Goal: Task Accomplishment & Management: Use online tool/utility

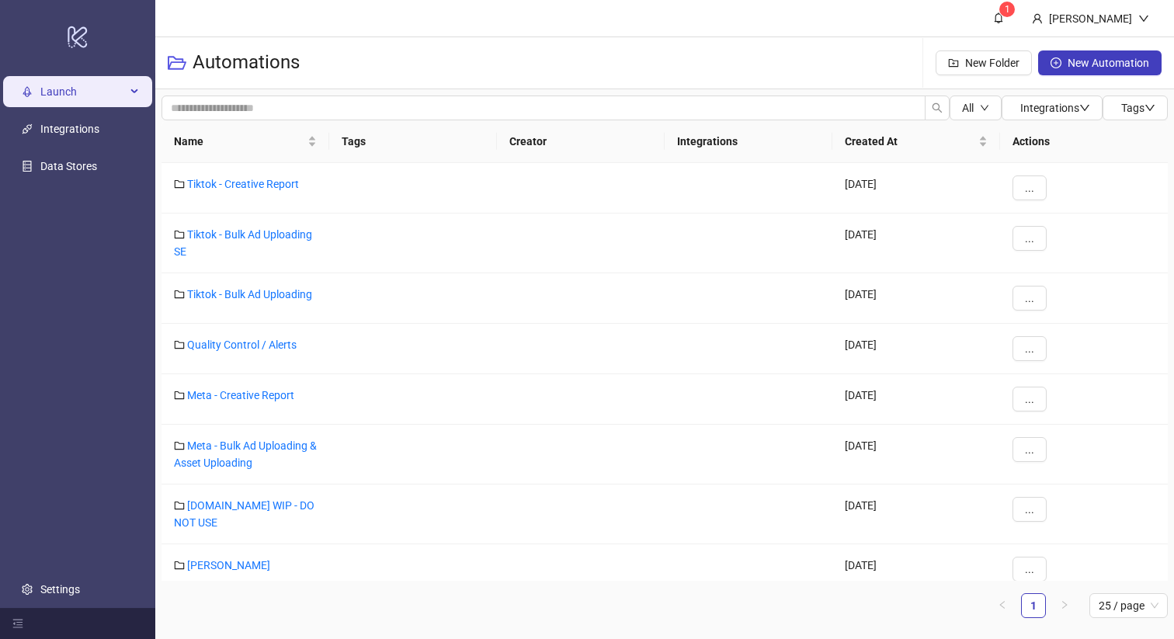
click at [76, 105] on span "Launch" at bounding box center [82, 91] width 85 height 31
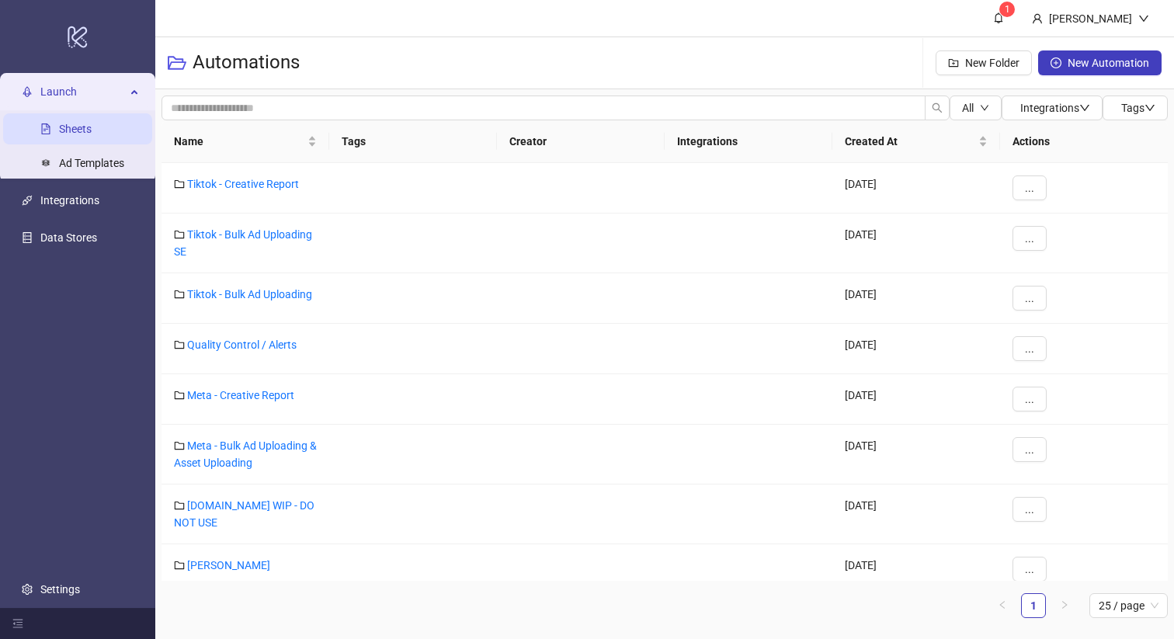
click at [92, 125] on link "Sheets" at bounding box center [75, 129] width 33 height 12
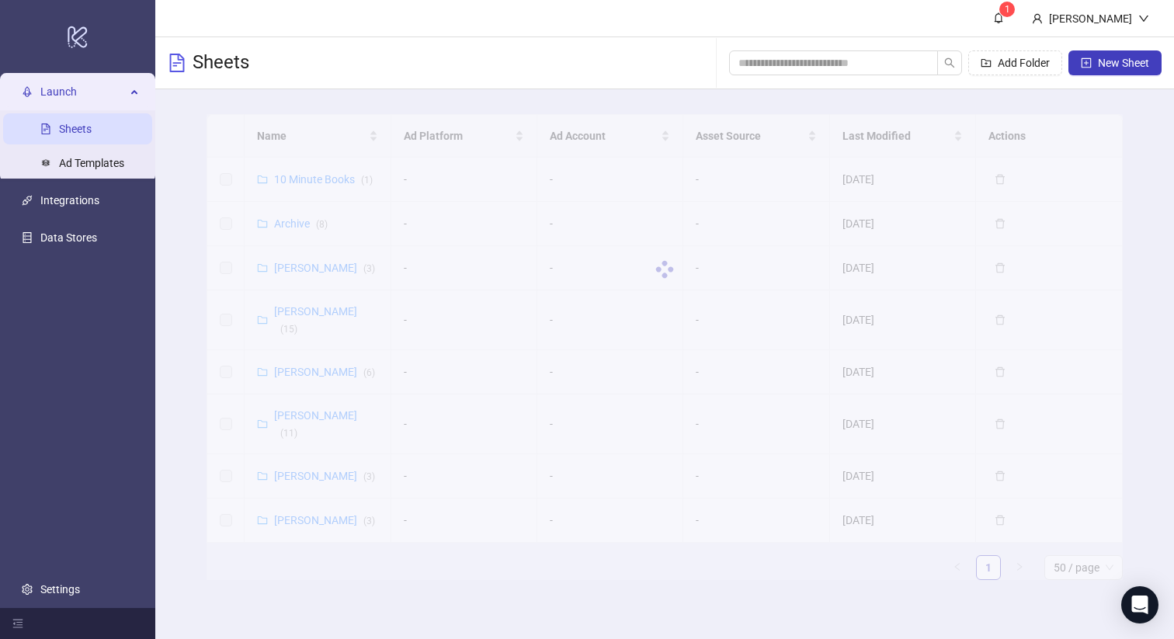
click at [321, 464] on div "Name Ad Platform Ad Account Asset Source Last Modified Actions 10 Minute Books …" at bounding box center [665, 347] width 916 height 466
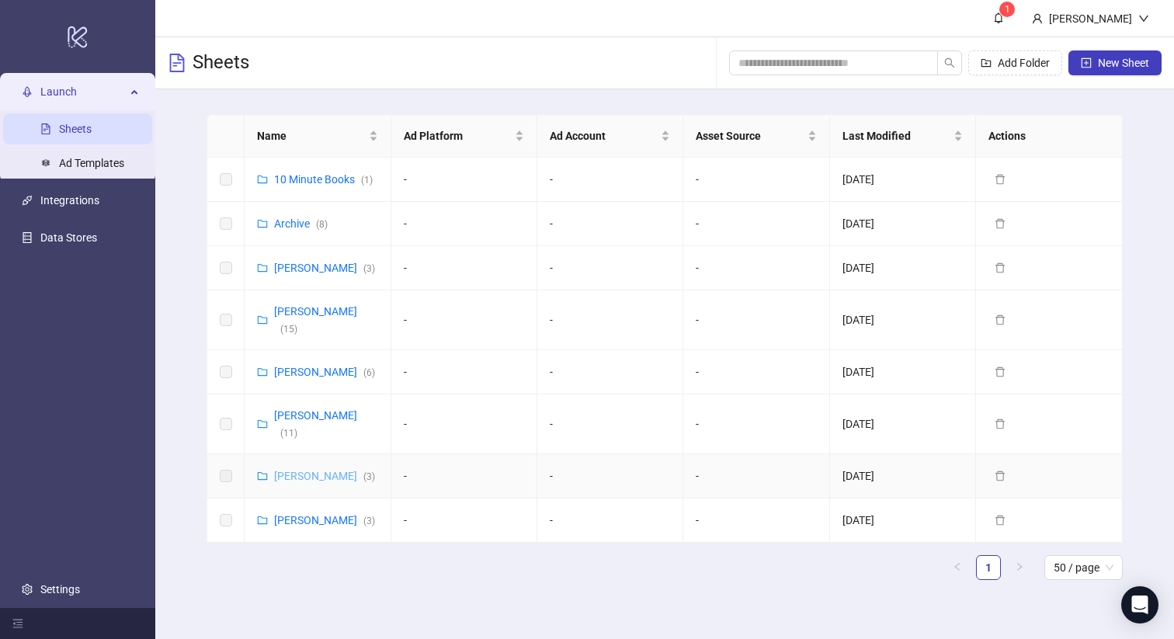
click at [305, 470] on link "[PERSON_NAME] ( 3 )" at bounding box center [324, 476] width 101 height 12
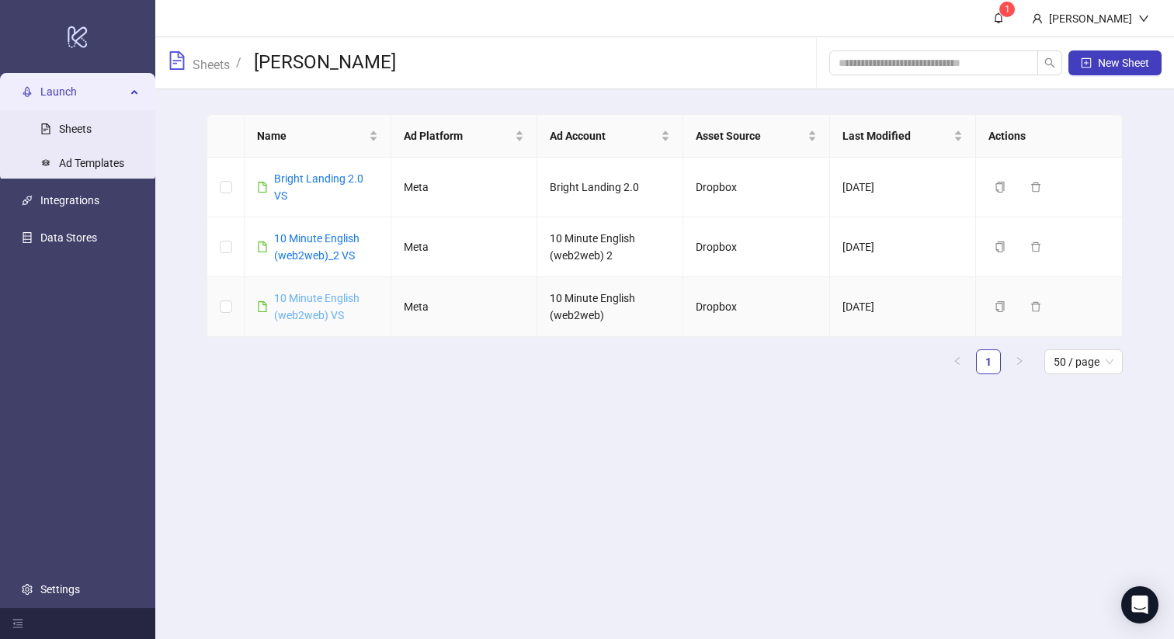
click at [318, 293] on link "10 Minute English (web2web) VS" at bounding box center [316, 307] width 85 height 30
click at [302, 178] on link "Bright Landing 2.0 VS" at bounding box center [318, 187] width 89 height 30
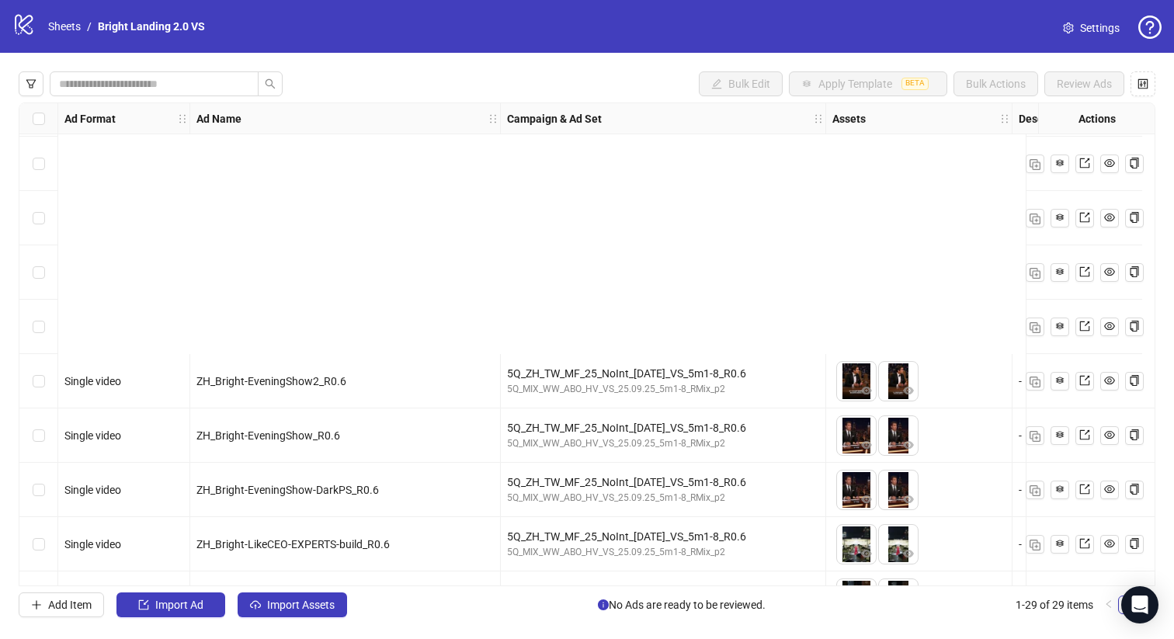
scroll to position [1131, 0]
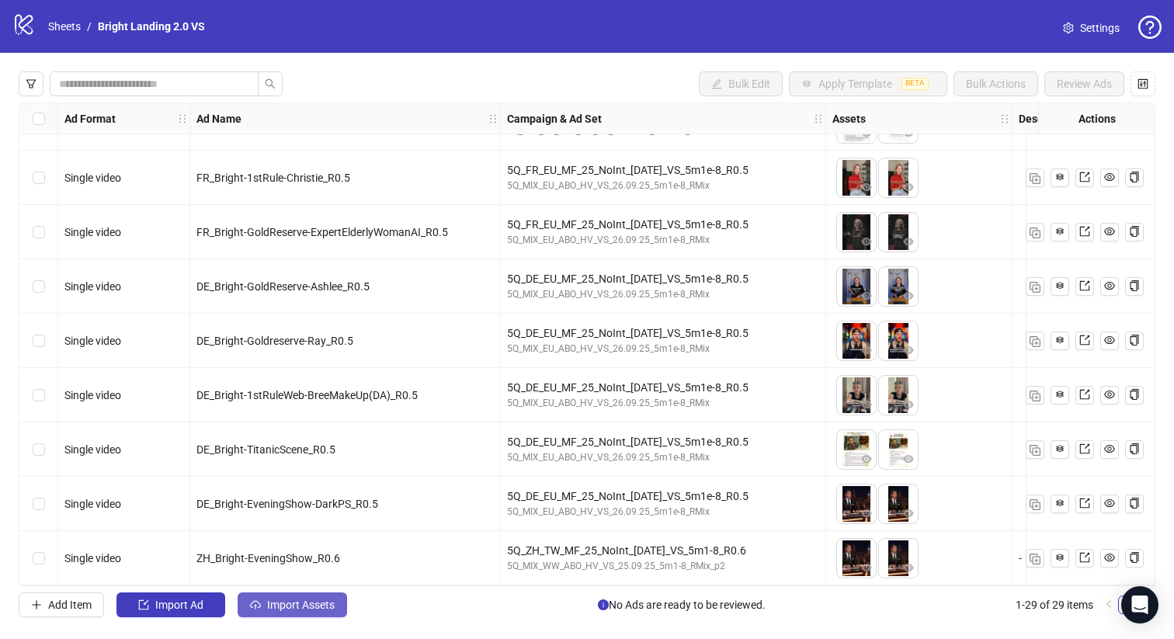
click at [290, 608] on span "Import Assets" at bounding box center [301, 605] width 68 height 12
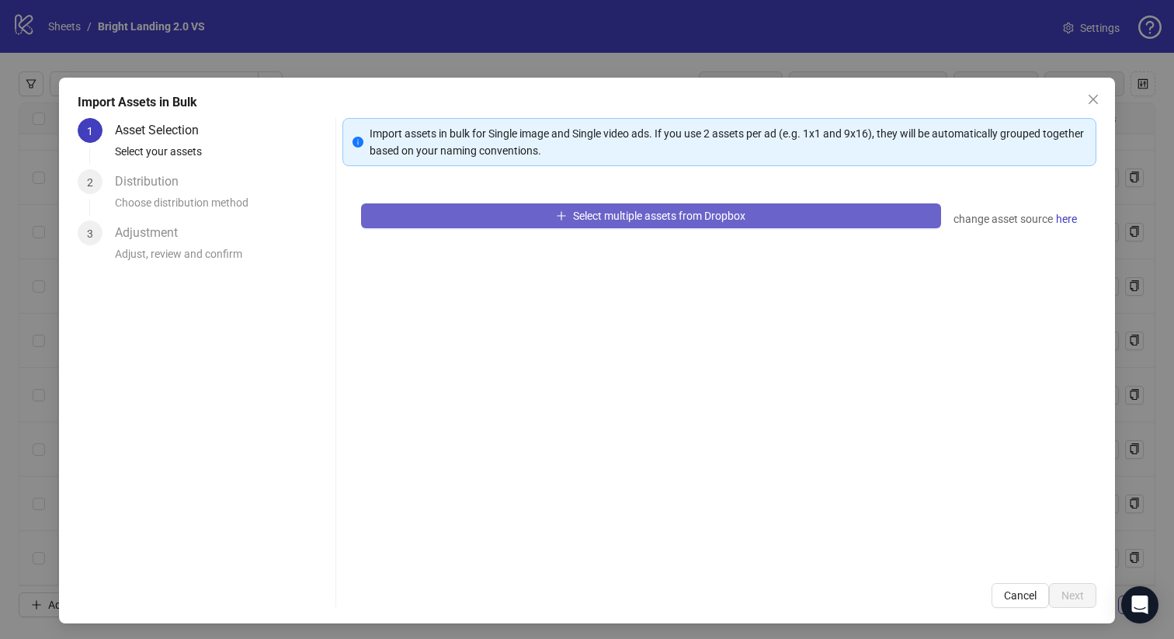
click at [606, 217] on span "Select multiple assets from Dropbox" at bounding box center [659, 216] width 172 height 12
click at [631, 207] on button "Select multiple assets from Dropbox" at bounding box center [651, 215] width 581 height 25
click at [607, 217] on span "Select multiple assets from Dropbox" at bounding box center [659, 216] width 172 height 12
click at [554, 228] on button "Select multiple assets from Dropbox" at bounding box center [651, 215] width 581 height 25
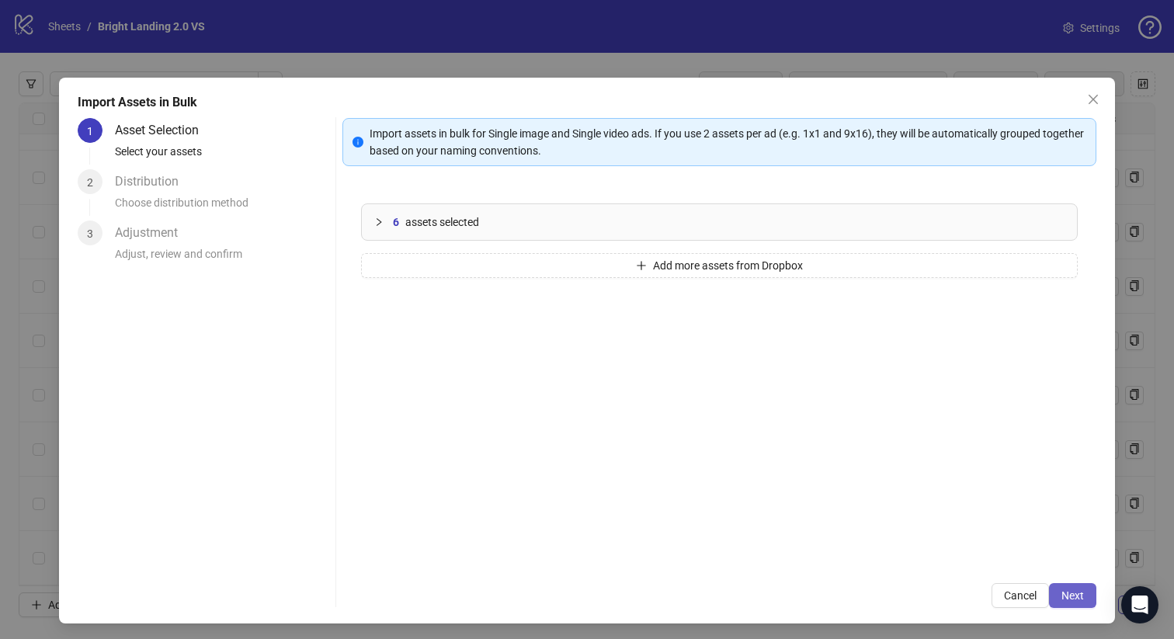
click at [1085, 597] on button "Next" at bounding box center [1072, 595] width 47 height 25
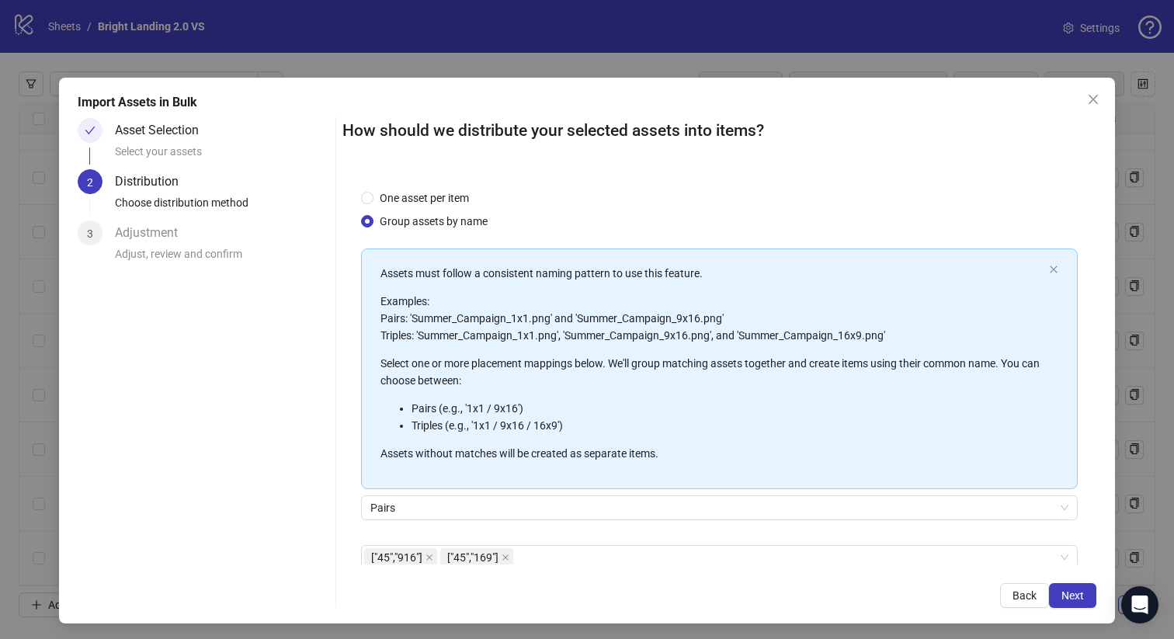
click at [1085, 597] on button "Next" at bounding box center [1072, 595] width 47 height 25
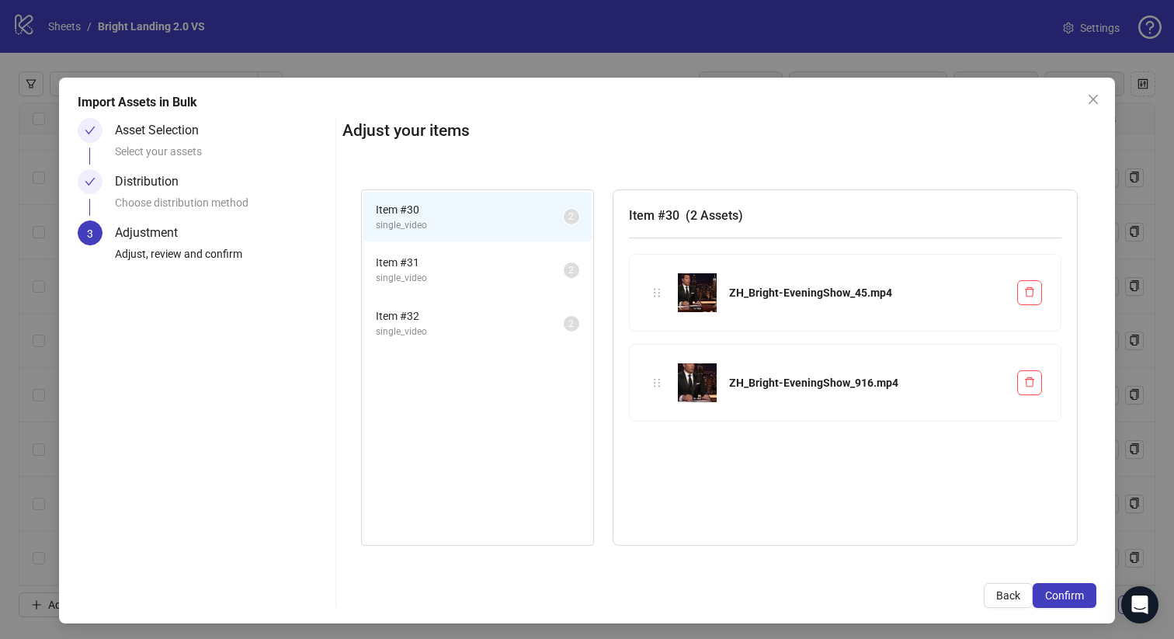
click at [1085, 597] on button "Confirm" at bounding box center [1065, 595] width 64 height 25
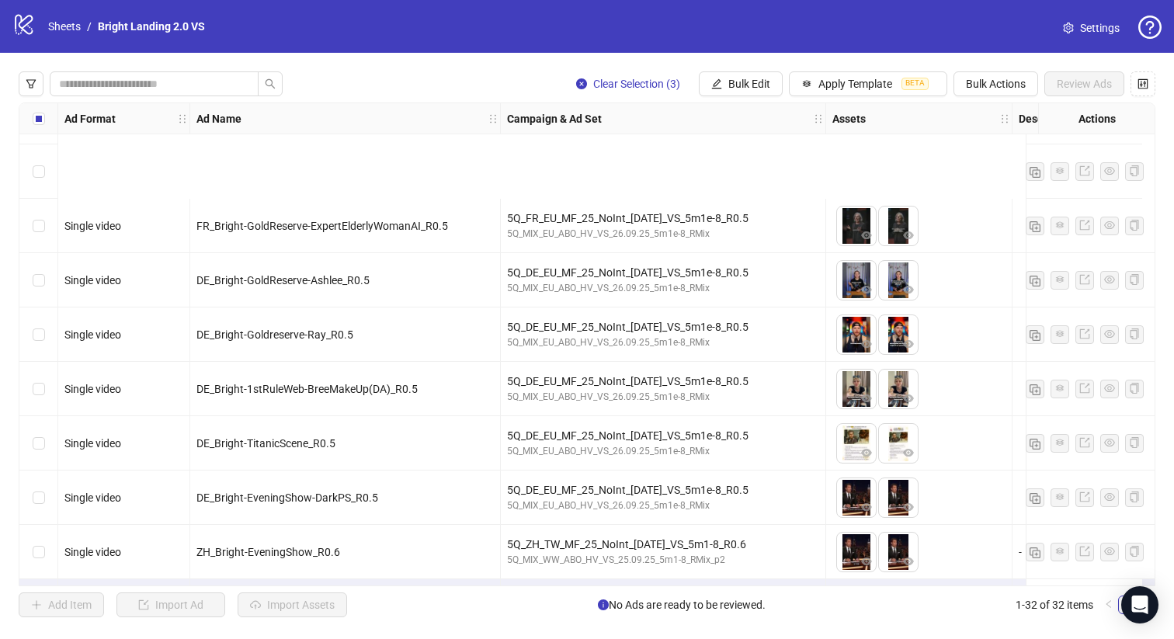
scroll to position [1295, 0]
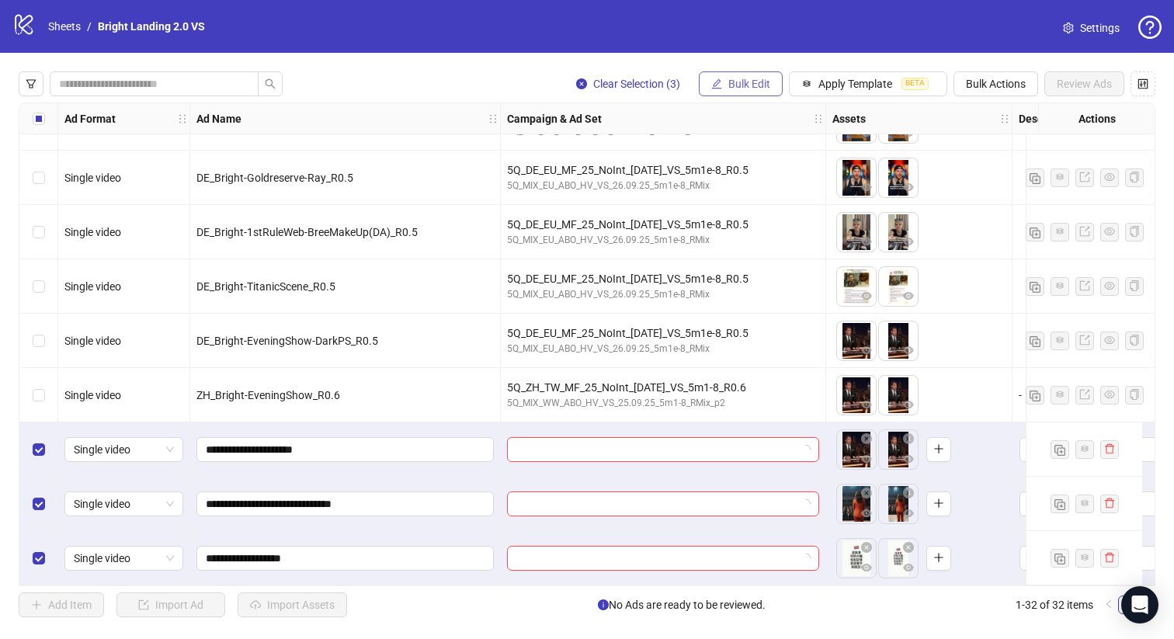
click at [741, 79] on span "Bulk Edit" at bounding box center [749, 84] width 42 height 12
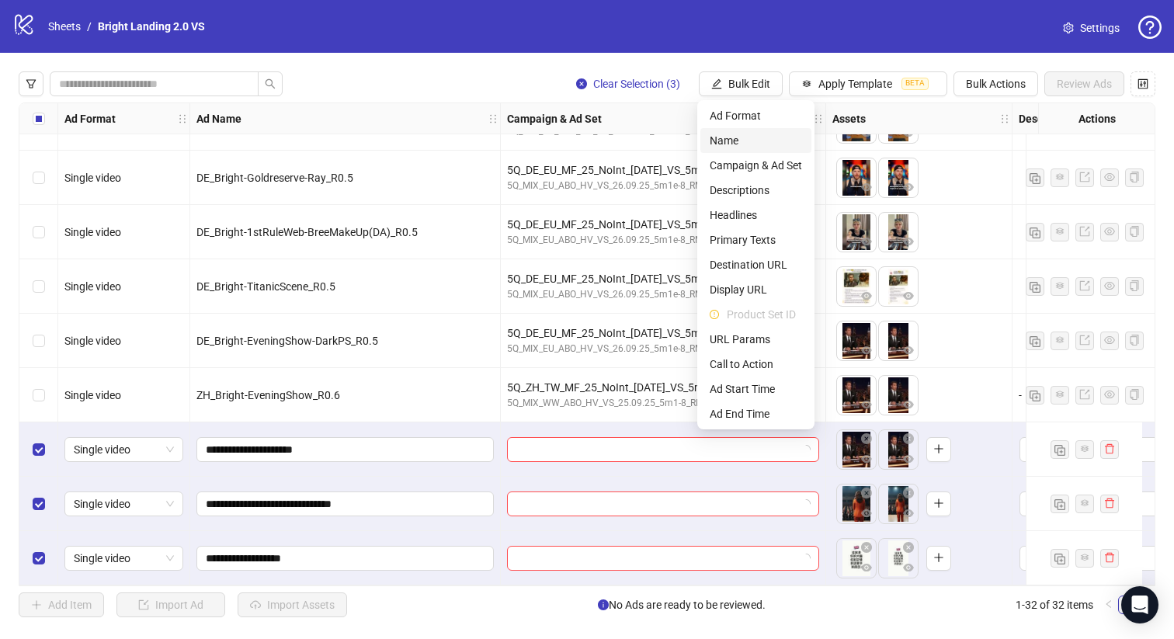
click at [753, 143] on span "Name" at bounding box center [756, 140] width 92 height 17
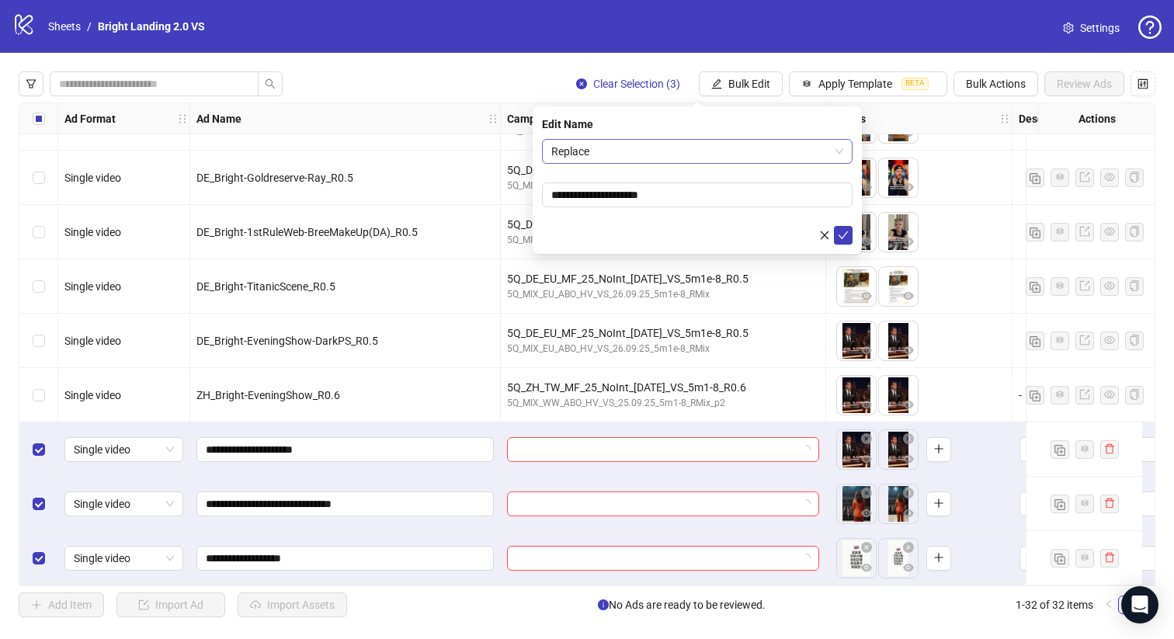
click at [711, 141] on span "Replace" at bounding box center [697, 151] width 292 height 23
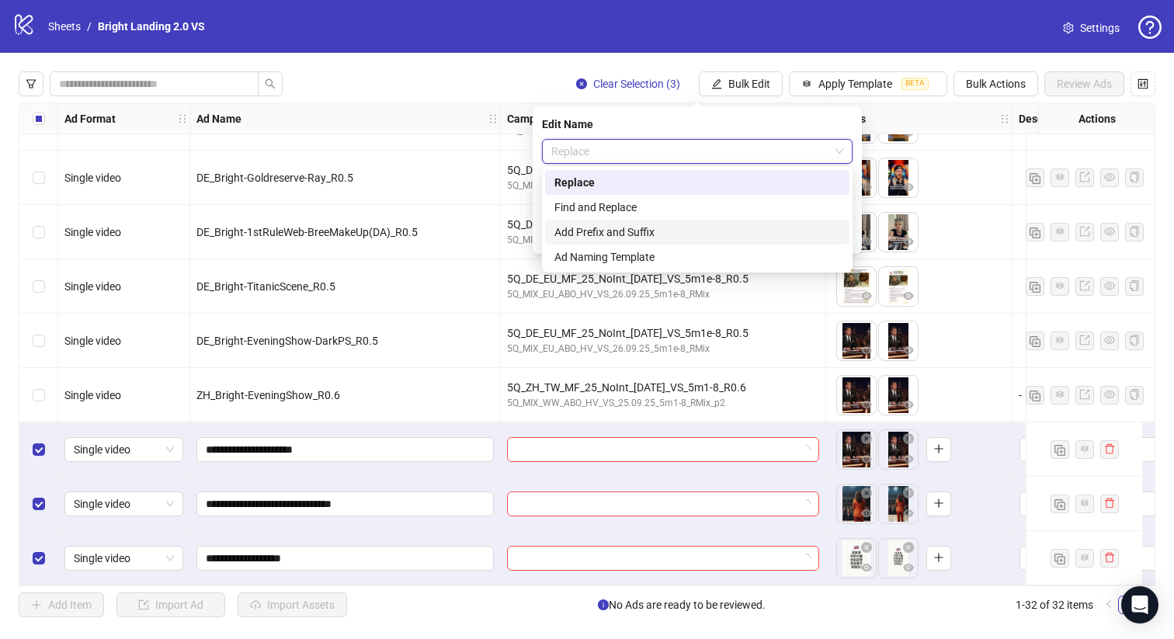
click at [676, 227] on div "Add Prefix and Suffix" at bounding box center [697, 232] width 286 height 17
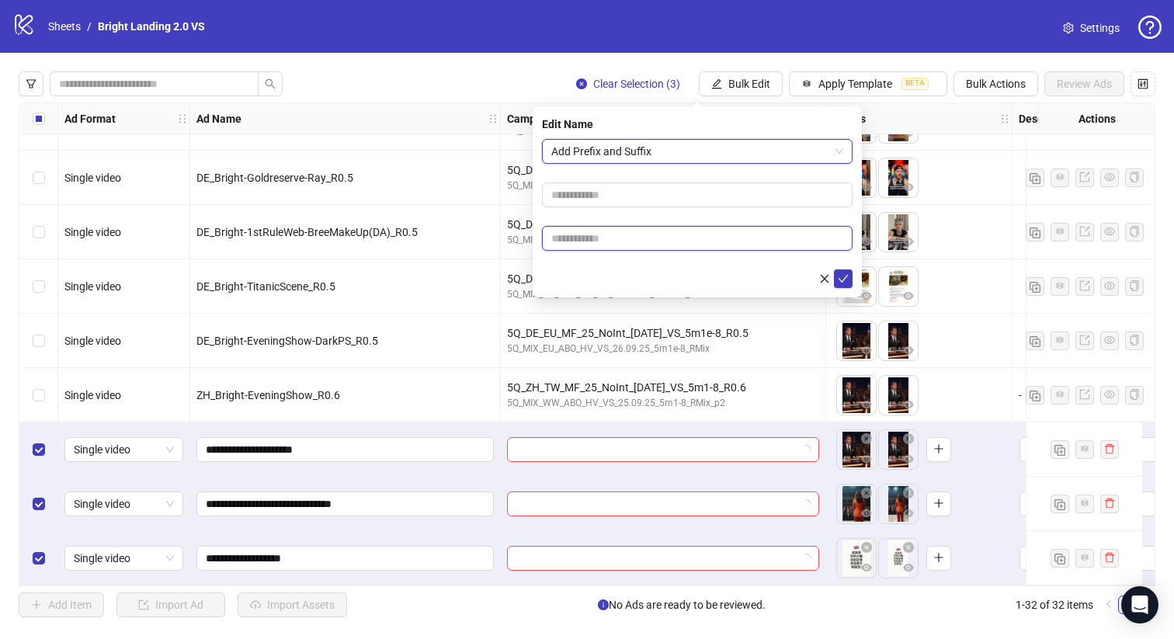
click at [700, 234] on input "text" at bounding box center [697, 238] width 311 height 25
type input "****"
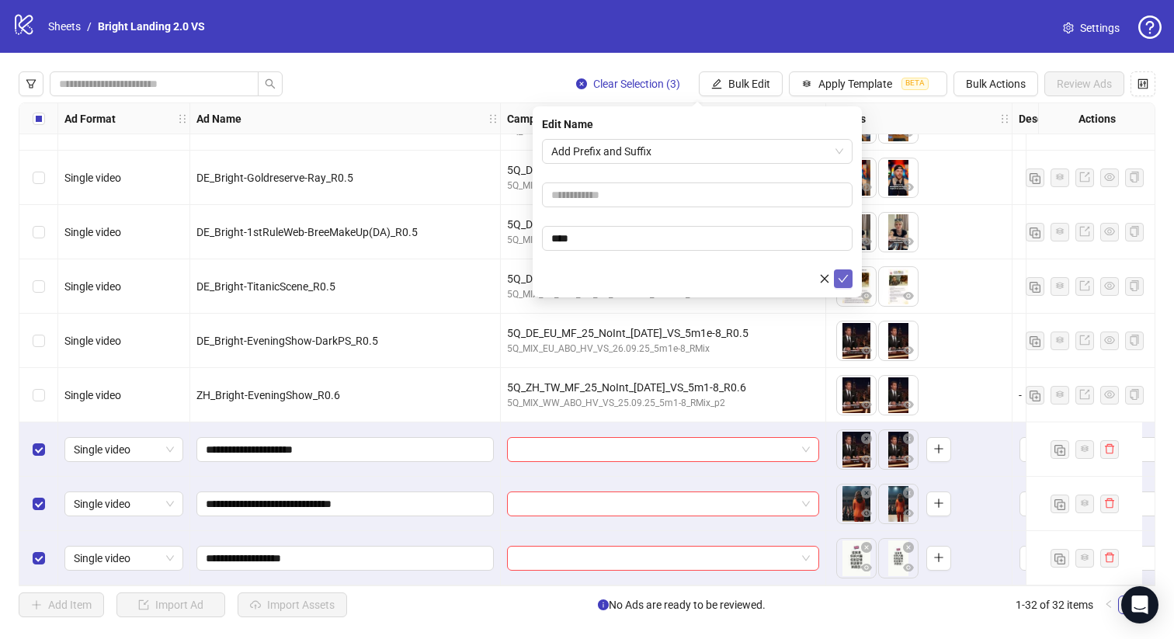
click at [839, 271] on button "submit" at bounding box center [843, 278] width 19 height 19
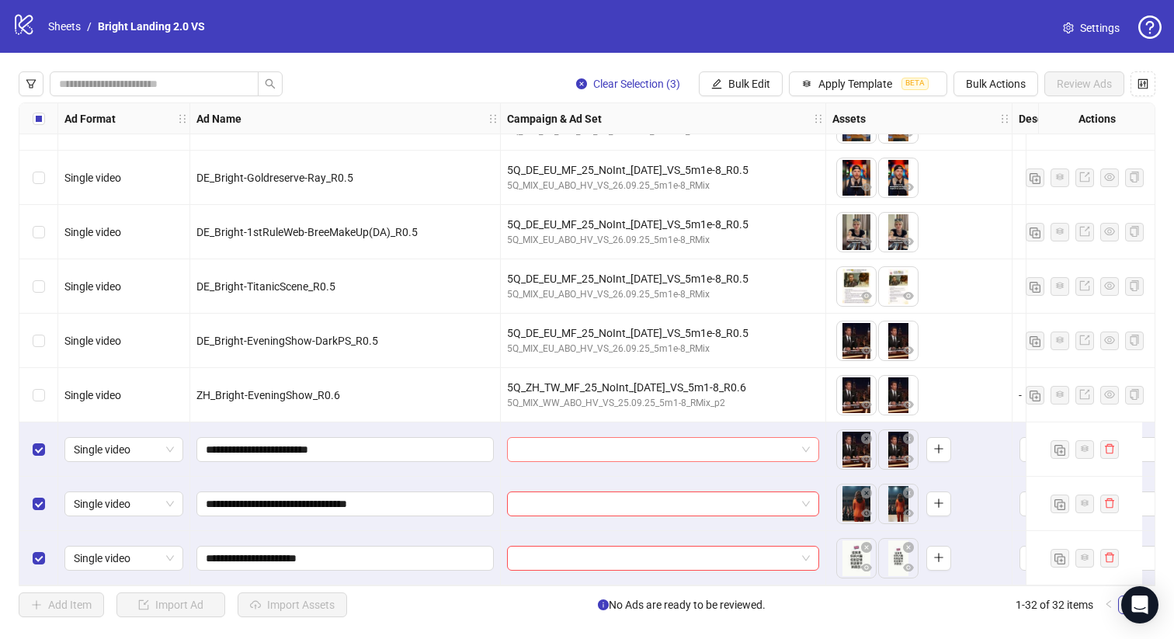
click at [570, 450] on input "search" at bounding box center [656, 449] width 280 height 23
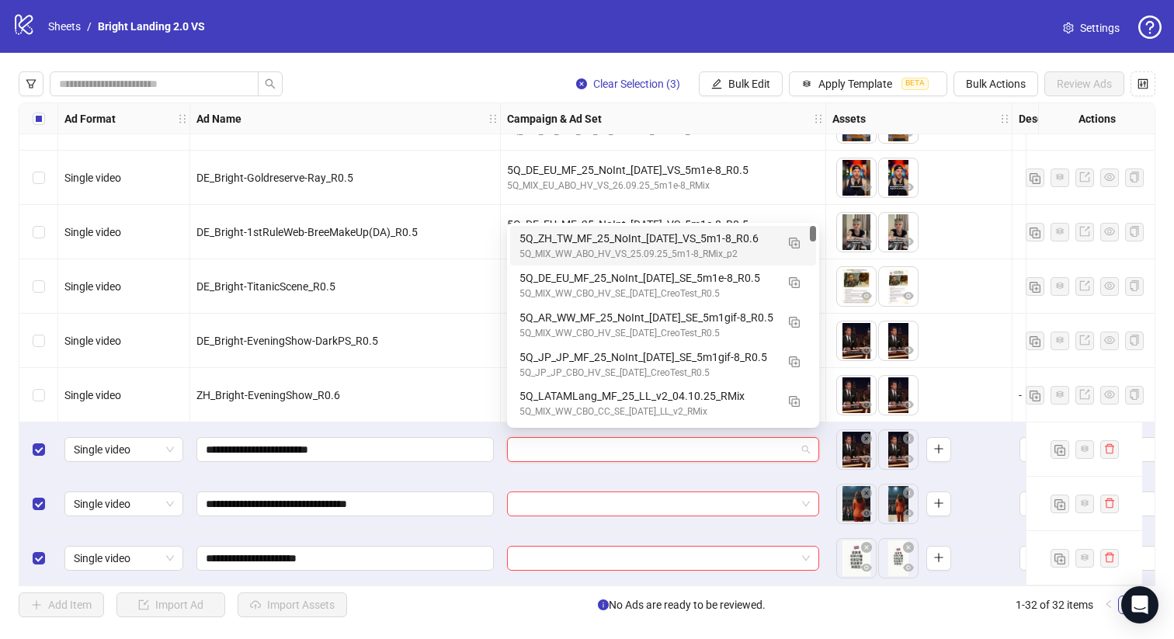
paste input "**********"
type input "**********"
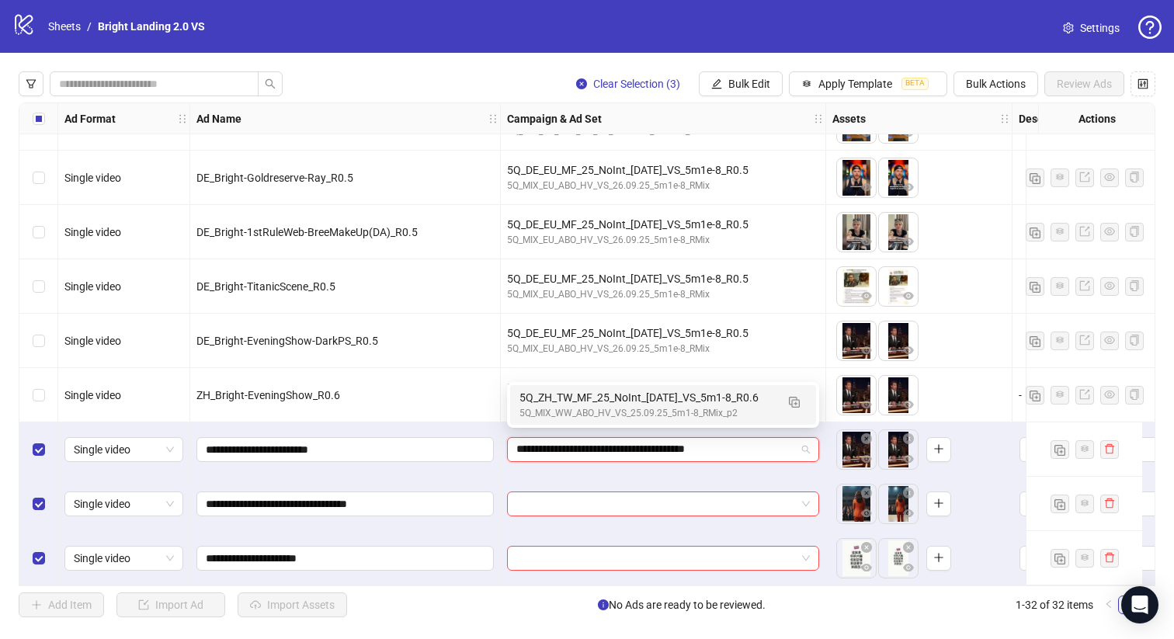
click at [589, 413] on div "5Q_MIX_WW_ABO_HV_VS_25.09.25_5m1-8_RMix_p2" at bounding box center [648, 413] width 256 height 15
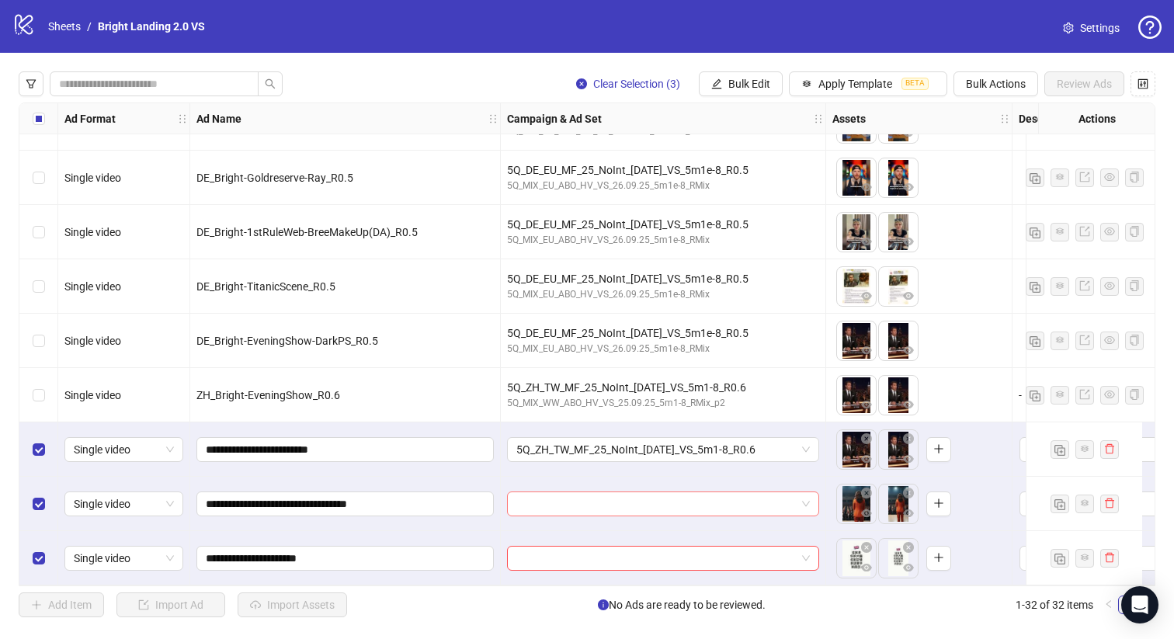
click at [569, 495] on input "search" at bounding box center [656, 503] width 280 height 23
paste input "**********"
type input "**********"
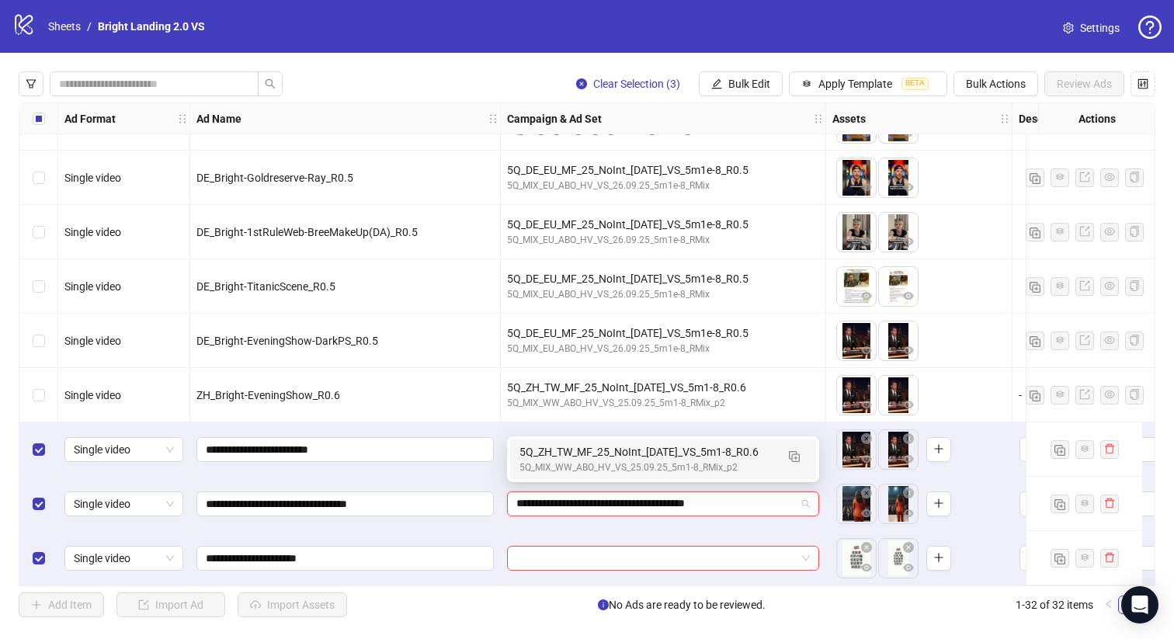
click at [587, 460] on div "5Q_MIX_WW_ABO_HV_VS_25.09.25_5m1-8_RMix_p2" at bounding box center [648, 467] width 256 height 15
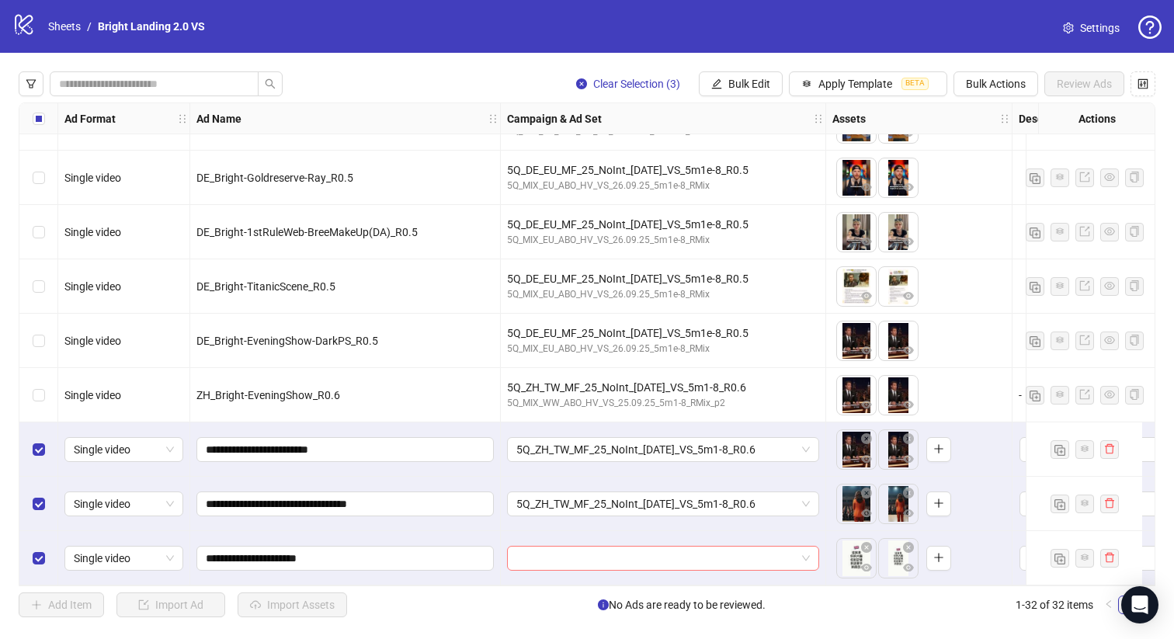
click at [578, 547] on input "search" at bounding box center [656, 558] width 280 height 23
paste input "**********"
type input "**********"
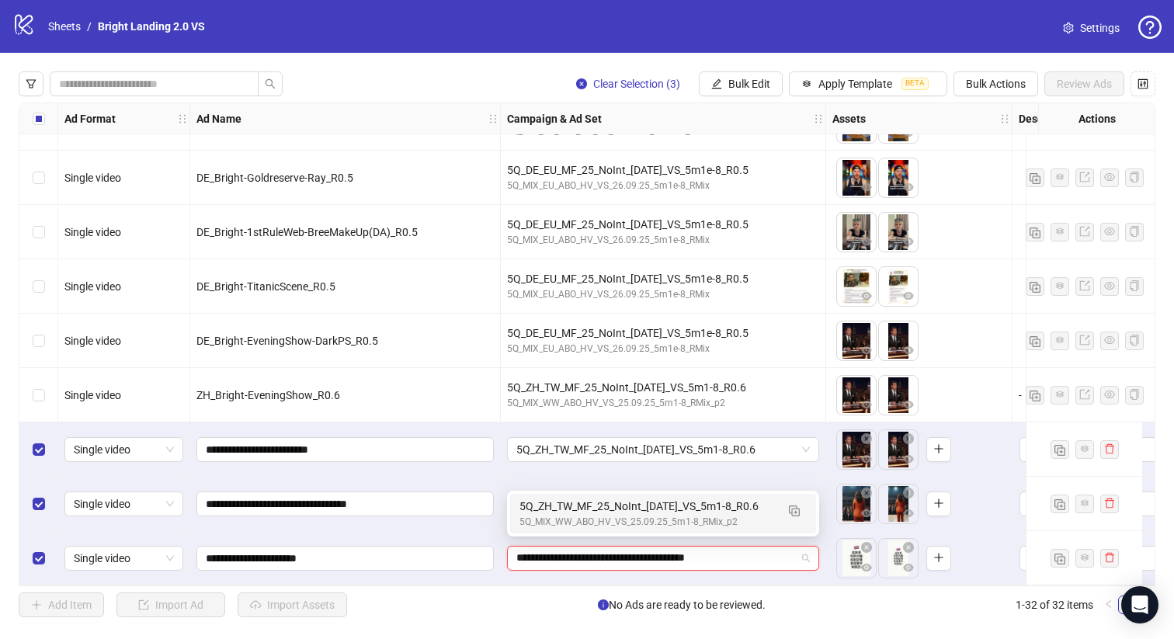
click at [603, 506] on div "5Q_ZH_TW_MF_25_NoInt_[DATE]_VS_5m1-8_R0.6" at bounding box center [648, 506] width 256 height 17
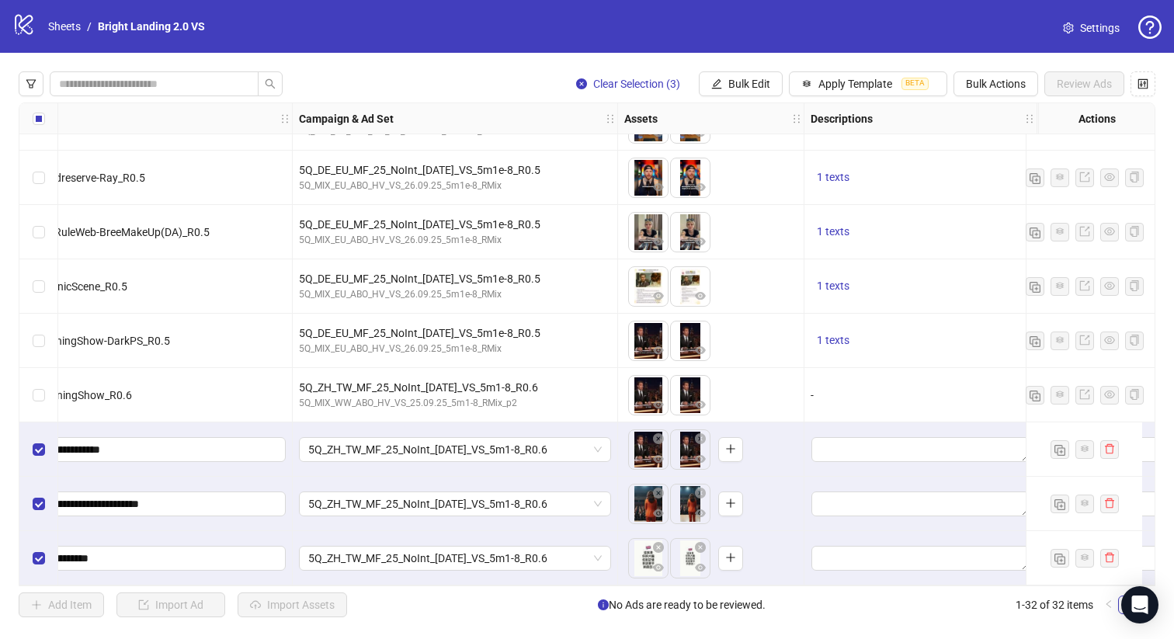
scroll to position [1295, 499]
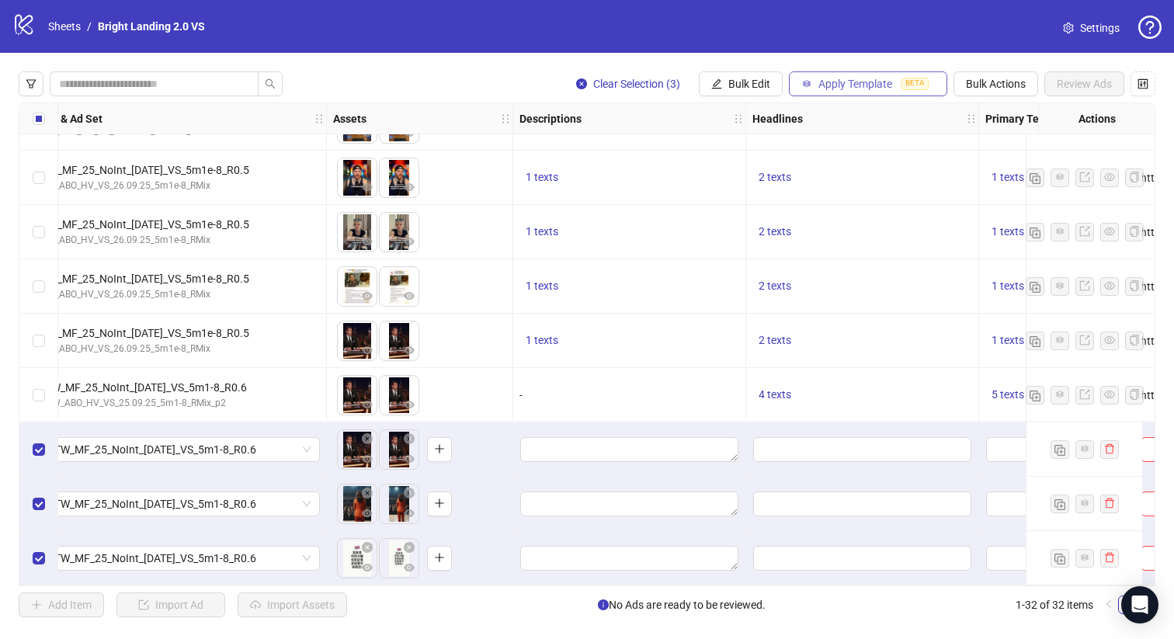
click at [876, 86] on span "Apply Template" at bounding box center [855, 84] width 74 height 12
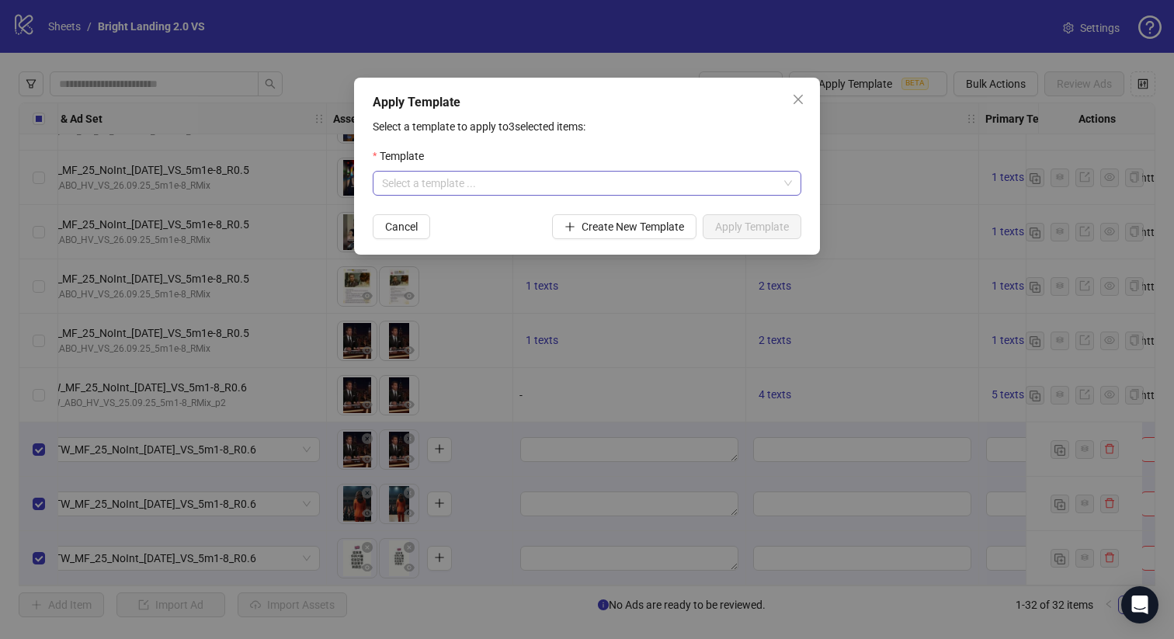
click at [470, 189] on input "search" at bounding box center [580, 183] width 396 height 23
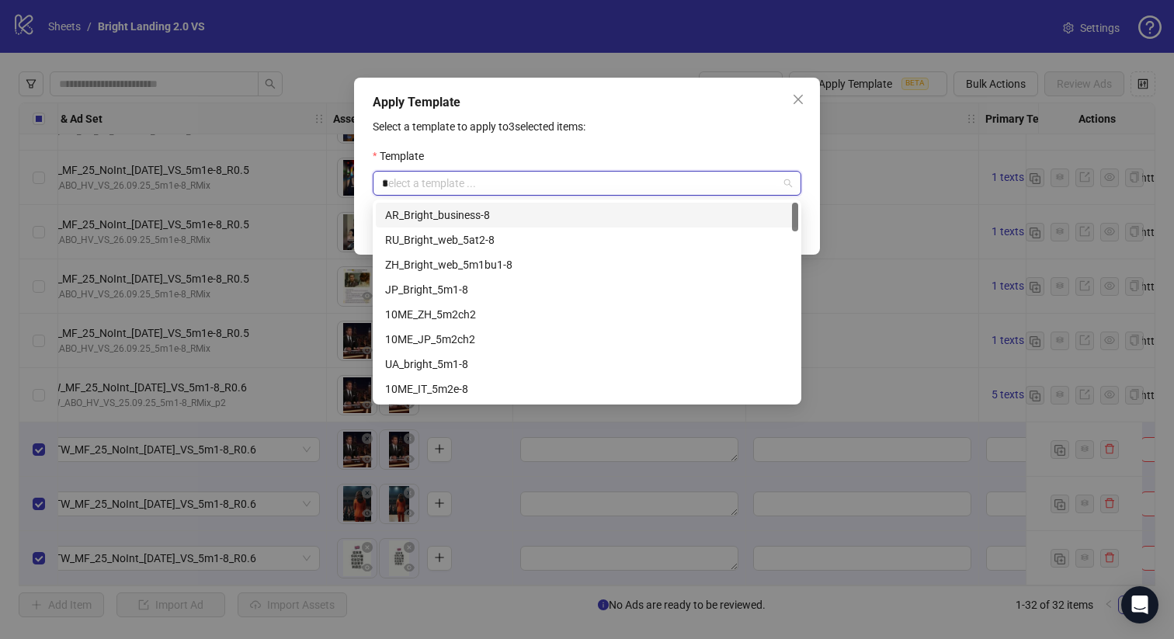
type input "**"
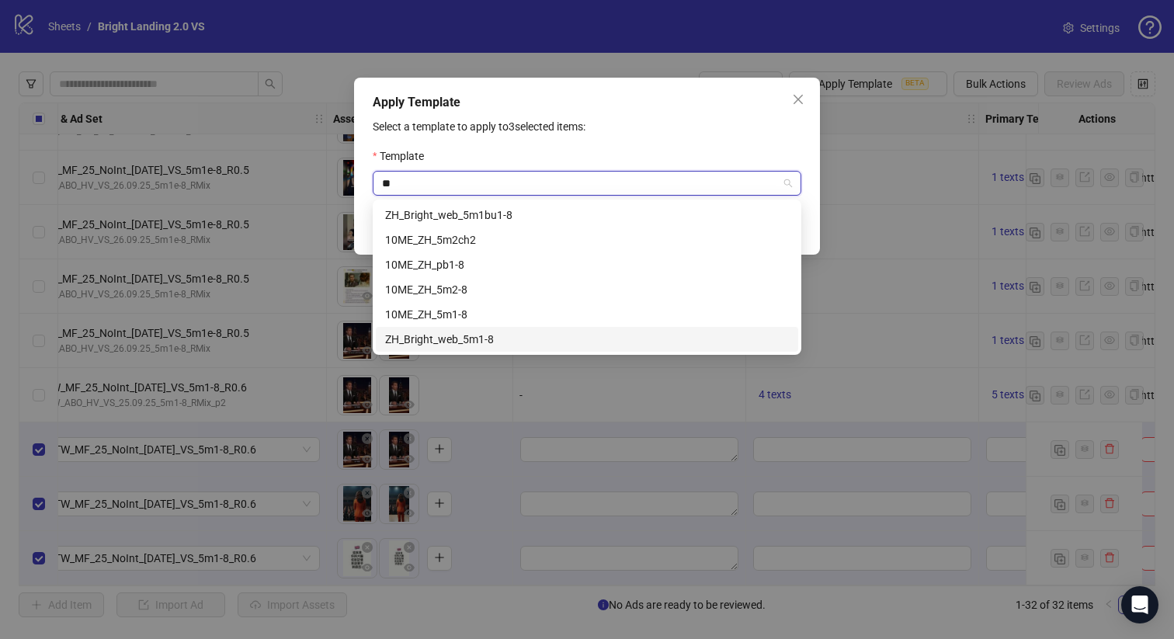
click at [508, 337] on div "ZH_Bright_web_5m1-8" at bounding box center [587, 339] width 404 height 17
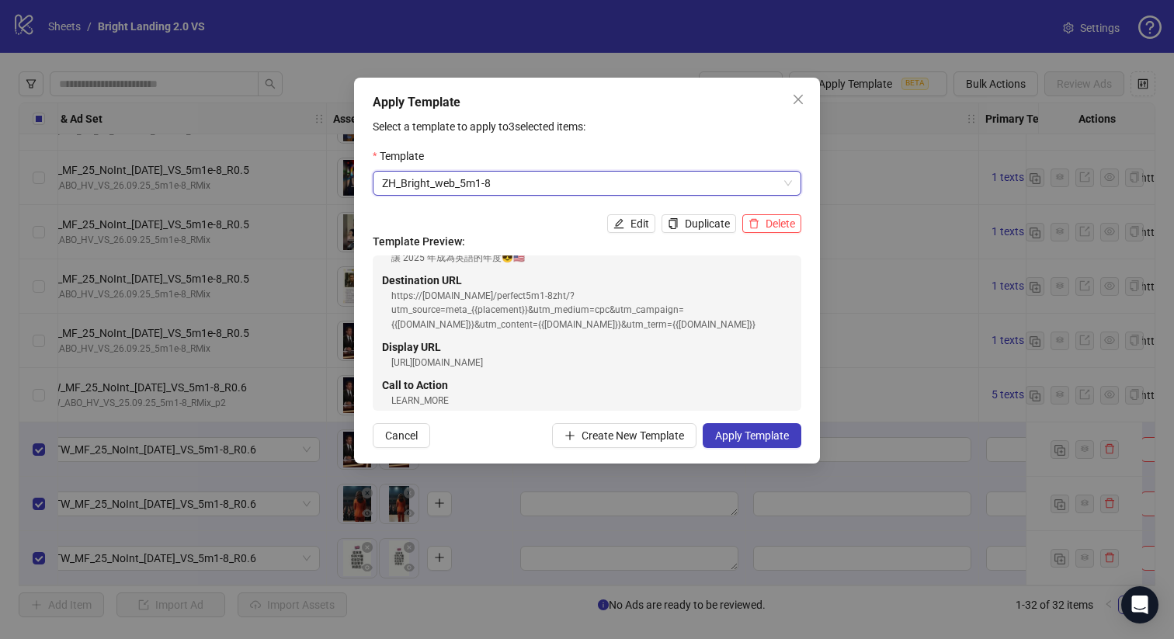
scroll to position [192, 0]
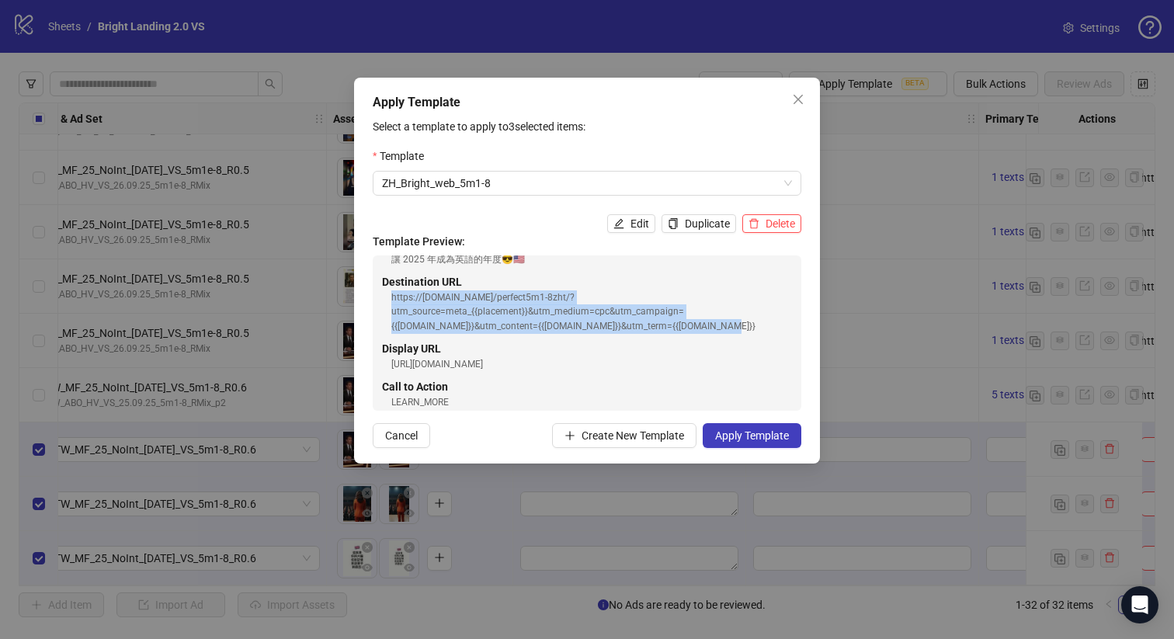
drag, startPoint x: 389, startPoint y: 299, endPoint x: 751, endPoint y: 327, distance: 363.0
click at [751, 327] on div "Destination URL https://[DOMAIN_NAME]/perfect5m1-8zht/?utm_source=meta_{{placem…" at bounding box center [587, 303] width 410 height 61
copy div "https://[DOMAIN_NAME]/perfect5m1-8zht/?utm_source=meta_{{placement}}&utm_medium…"
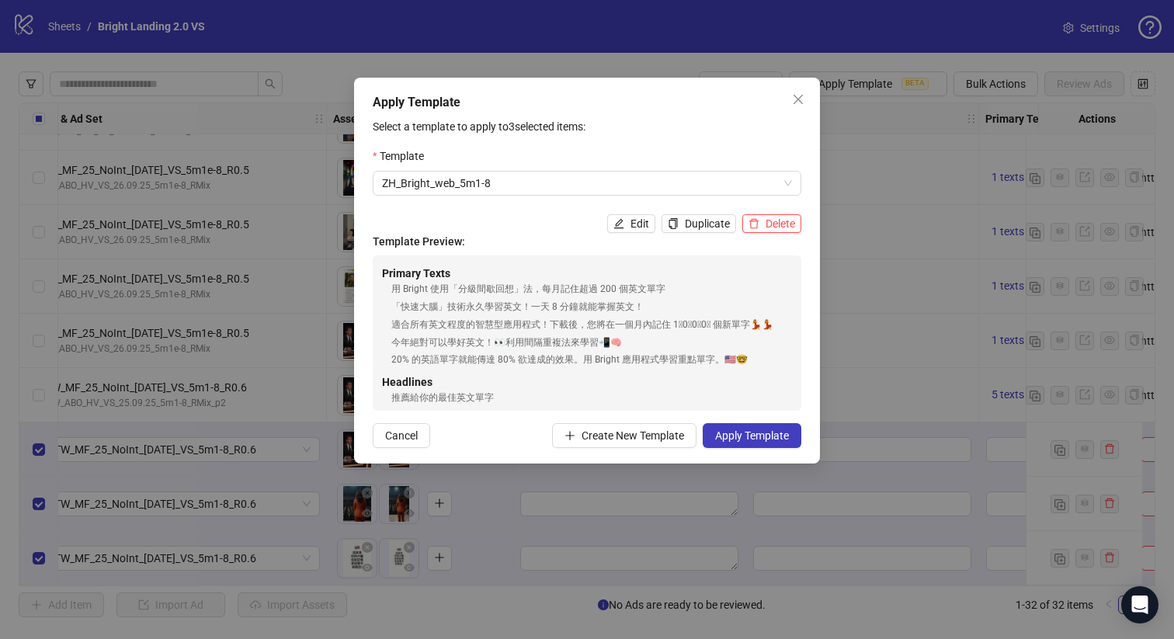
scroll to position [207, 0]
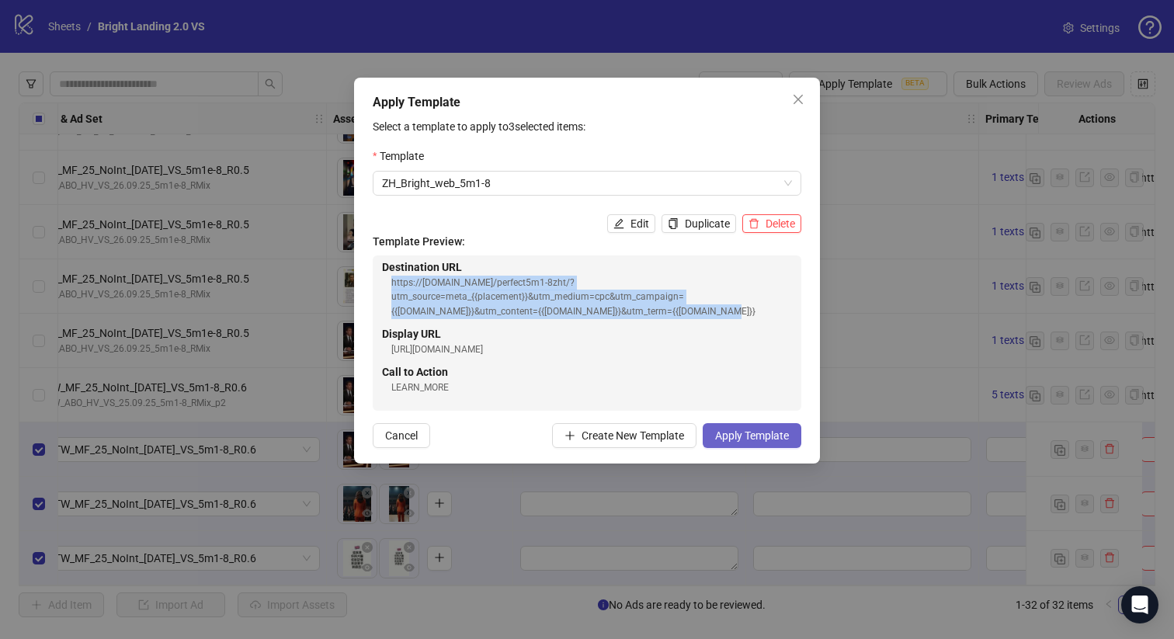
click at [738, 439] on span "Apply Template" at bounding box center [752, 435] width 74 height 12
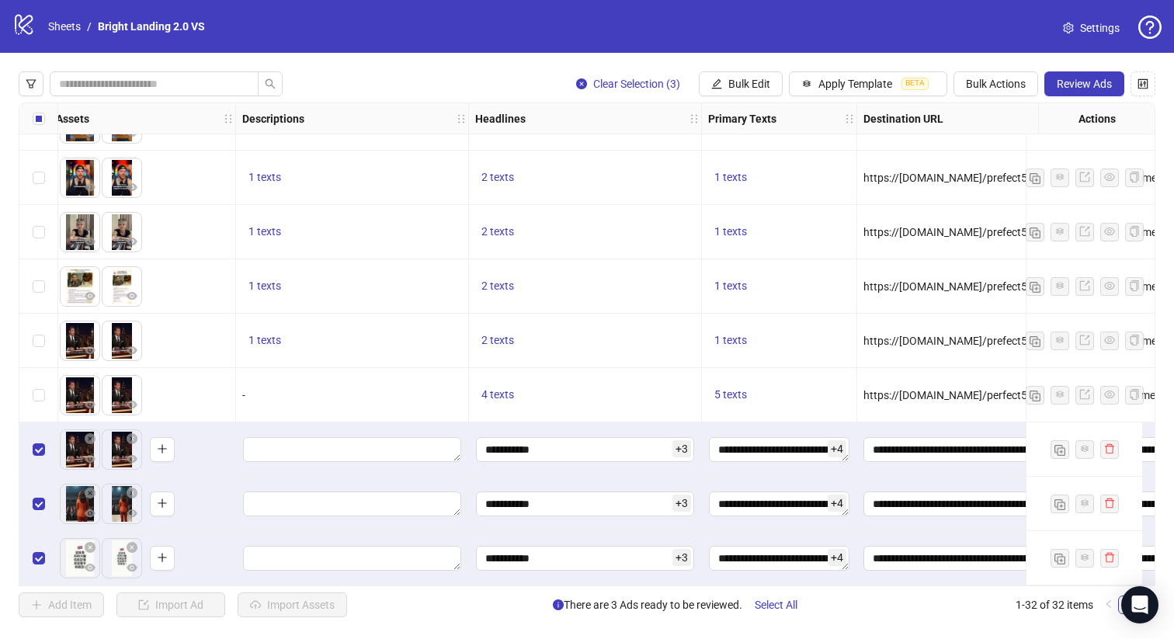
scroll to position [1295, 972]
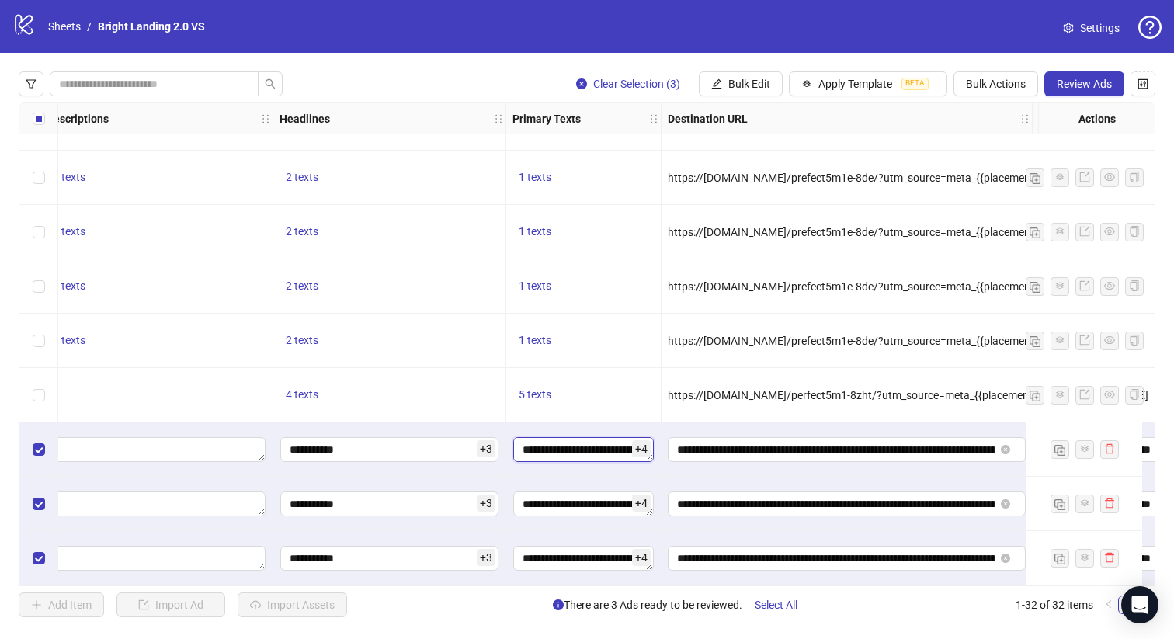
click at [582, 446] on textarea "**********" at bounding box center [583, 449] width 141 height 25
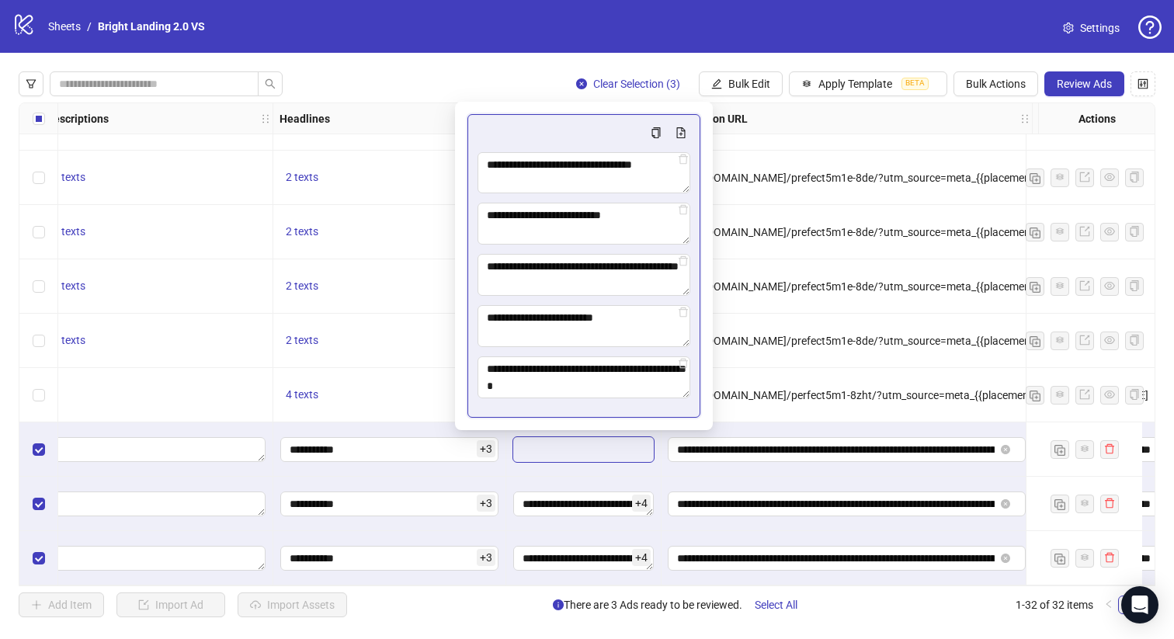
click at [582, 446] on textarea "**********" at bounding box center [583, 449] width 141 height 25
click at [829, 377] on div "https://[DOMAIN_NAME]/perfect5m1-8zht/?utm_source=meta_{{placement}}&utm_medium…" at bounding box center [847, 395] width 371 height 54
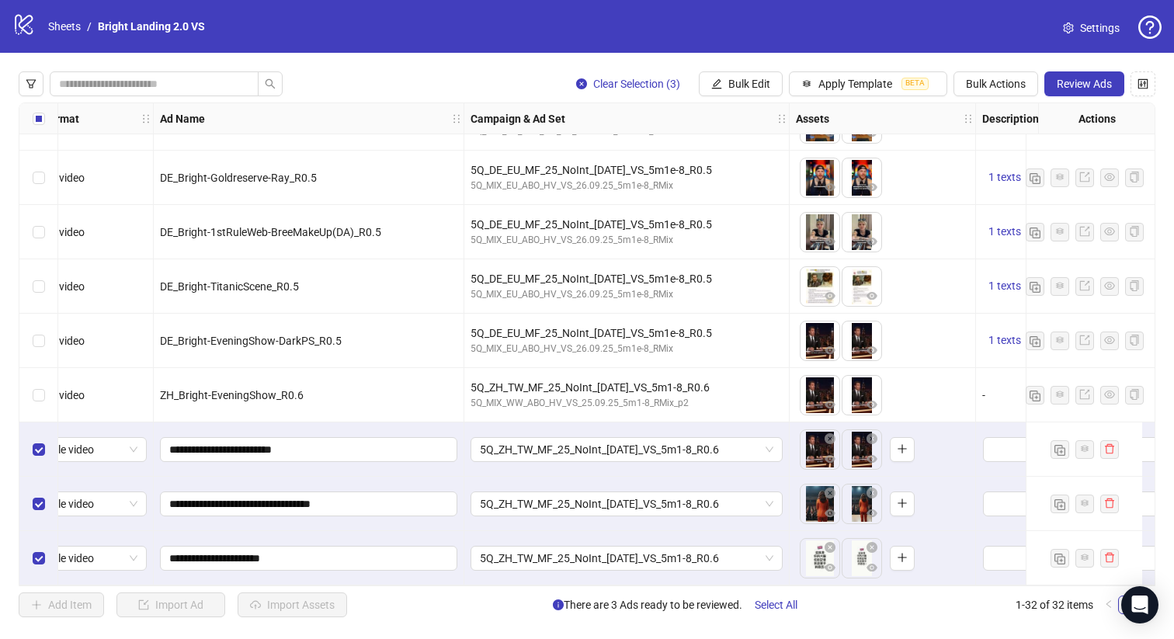
scroll to position [1295, 0]
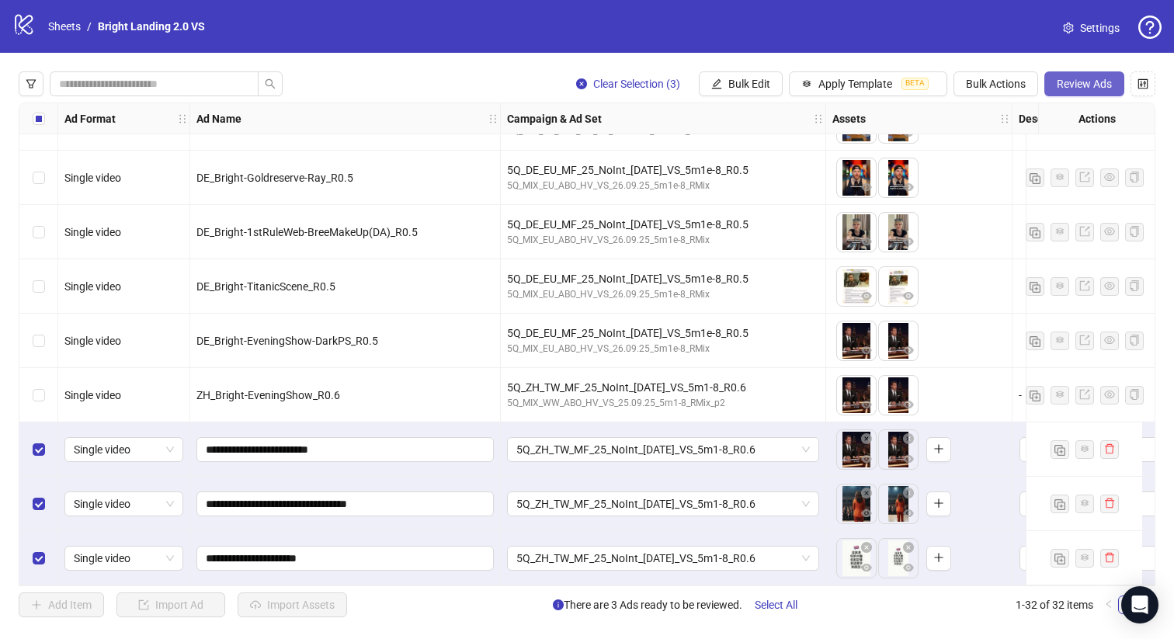
click at [1062, 82] on span "Review Ads" at bounding box center [1084, 84] width 55 height 12
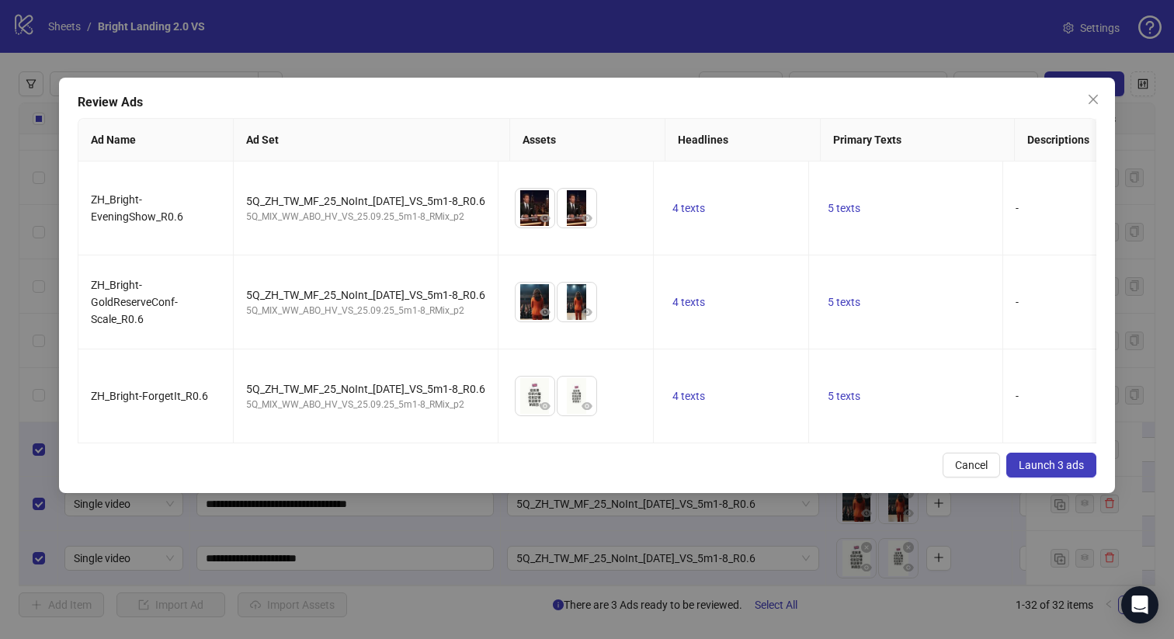
click at [1064, 469] on span "Launch 3 ads" at bounding box center [1051, 465] width 65 height 12
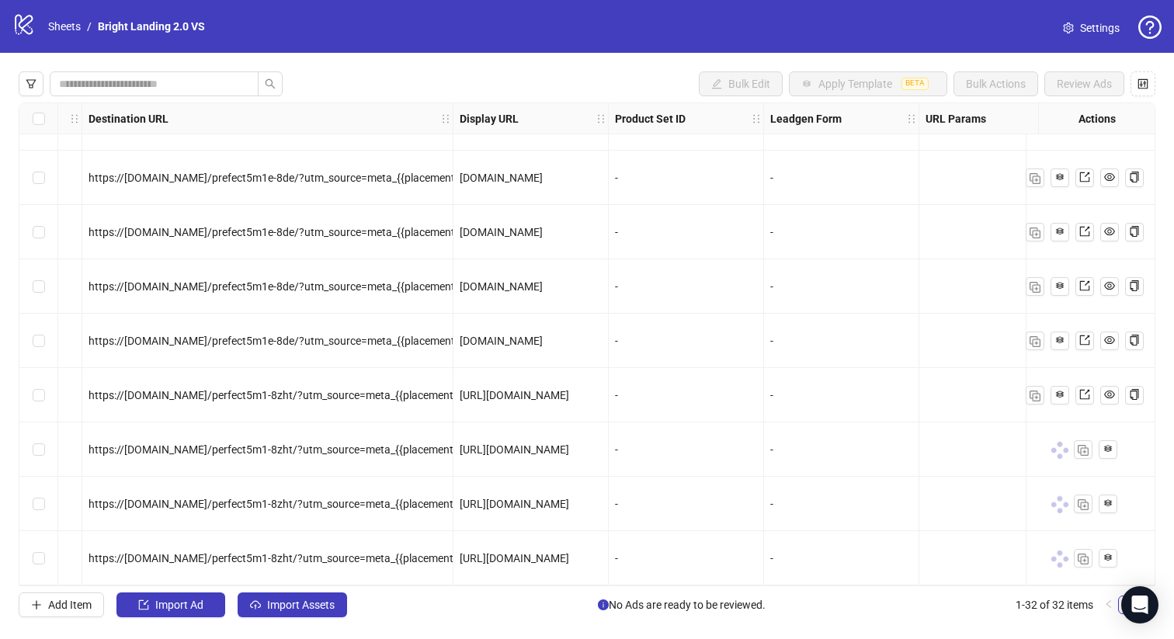
scroll to position [1295, 1281]
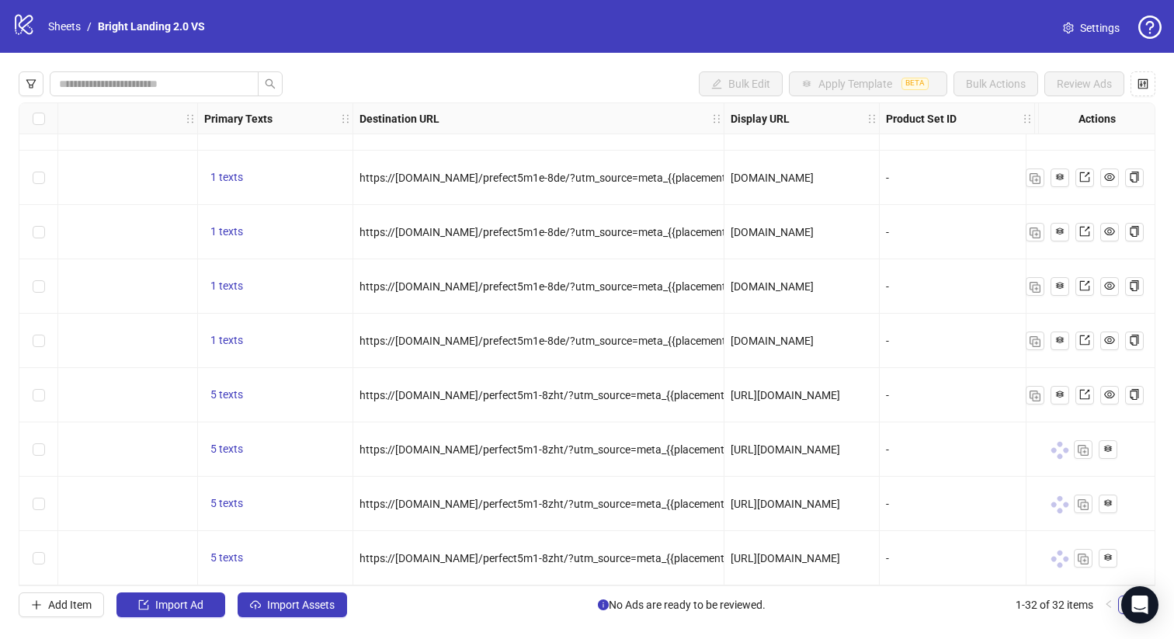
click at [585, 447] on span "https://[DOMAIN_NAME]/perfect5m1-8zht/?utm_source=meta_{{placement}}&utm_medium…" at bounding box center [851, 449] width 982 height 12
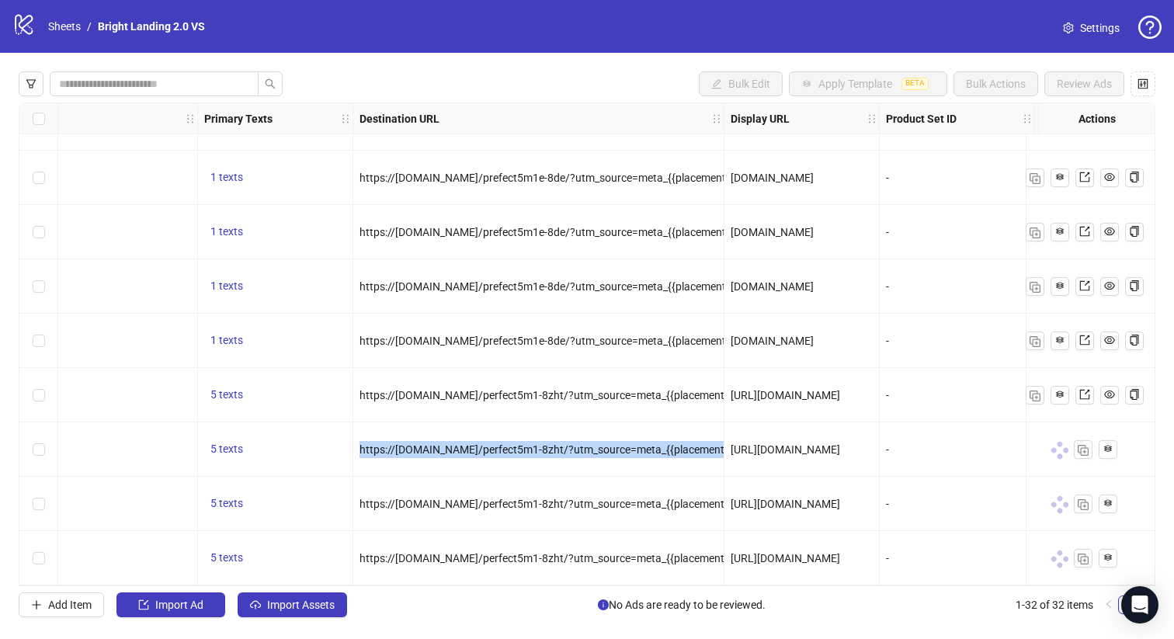
copy span "https://[DOMAIN_NAME]/perfect5m1-8zht/?utm_source=meta_{{placement}}&utm_medium…"
click at [502, 237] on div "https://[DOMAIN_NAME]/prefect5m1e-8de/?utm_source=meta_{{placement}}&utm_medium…" at bounding box center [538, 232] width 371 height 54
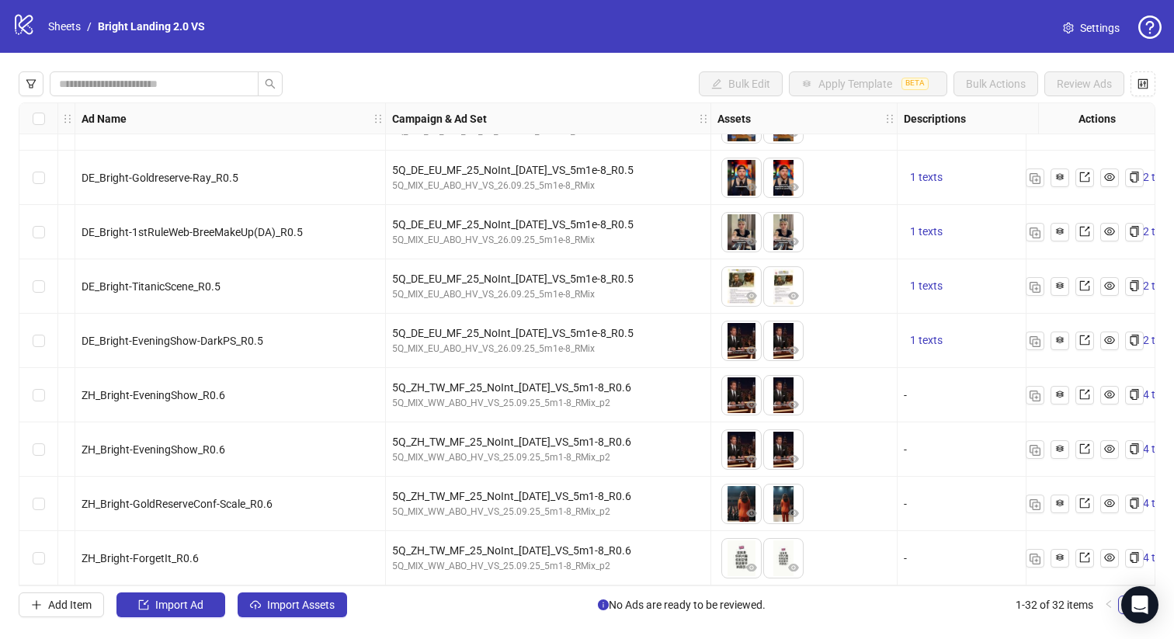
scroll to position [1295, 0]
